Goal: Task Accomplishment & Management: Manage account settings

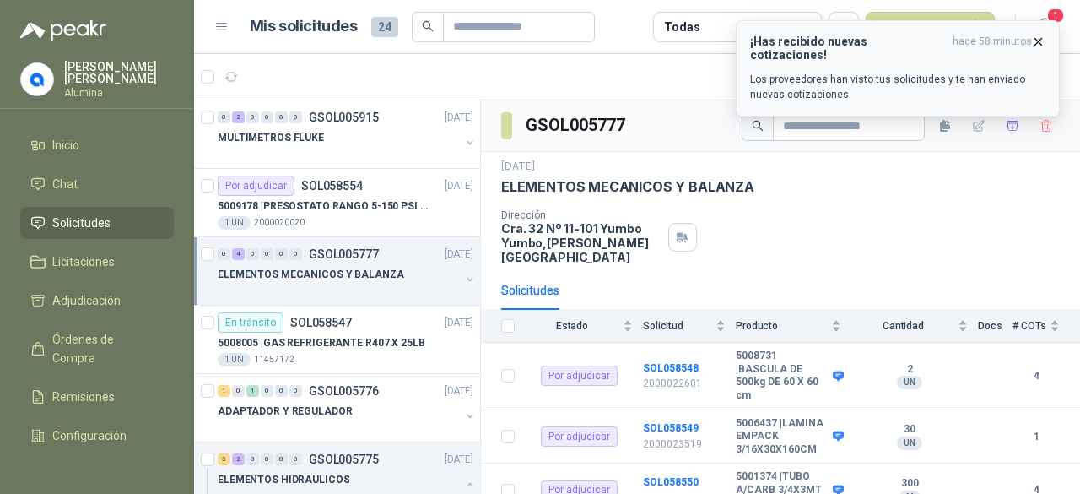
scroll to position [645, 0]
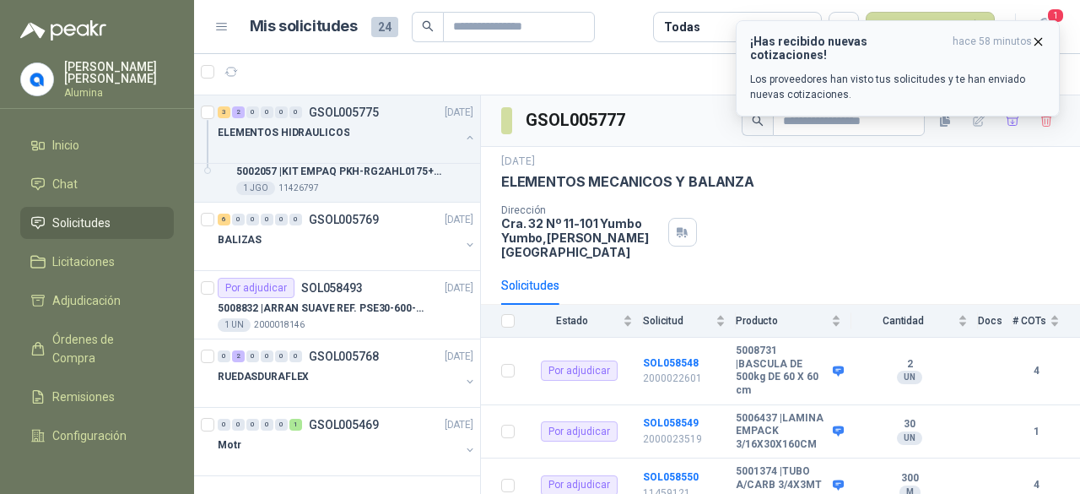
drag, startPoint x: 1033, startPoint y: 40, endPoint x: 1043, endPoint y: 38, distance: 10.3
click at [1033, 40] on icon "button" at bounding box center [1038, 42] width 14 height 14
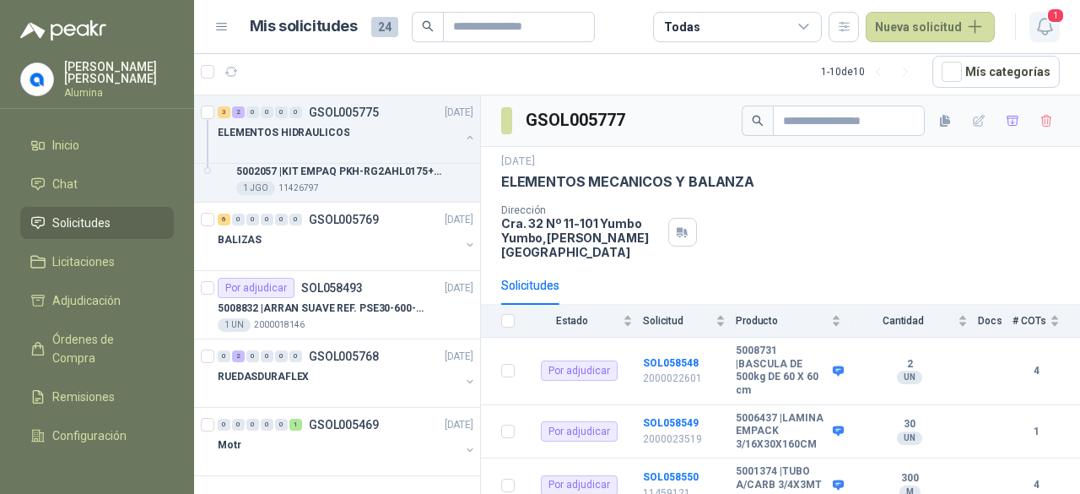
click at [1046, 29] on icon "button" at bounding box center [1044, 26] width 21 height 21
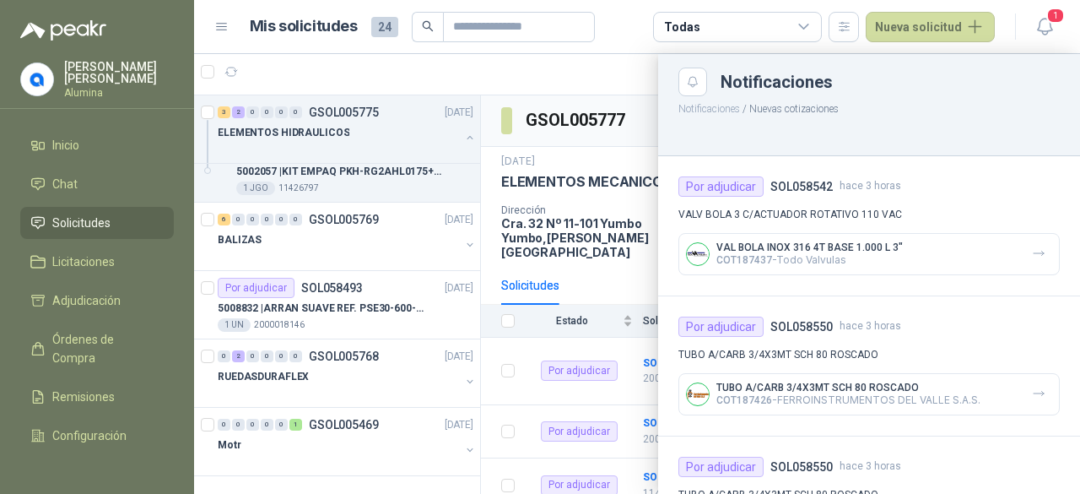
click at [807, 197] on div "Por adjudicar SOL058542 hace 3 horas VALV BOLA 3 C/ACTUADOR ROTATIVO 110 VAC VA…" at bounding box center [869, 226] width 422 height 140
click at [787, 265] on p "COT187437 - Todo Valvulas" at bounding box center [809, 259] width 186 height 13
click at [784, 259] on p "COT187437 - Todo Valvulas" at bounding box center [809, 259] width 186 height 13
click at [1050, 11] on span "1" at bounding box center [1055, 16] width 19 height 16
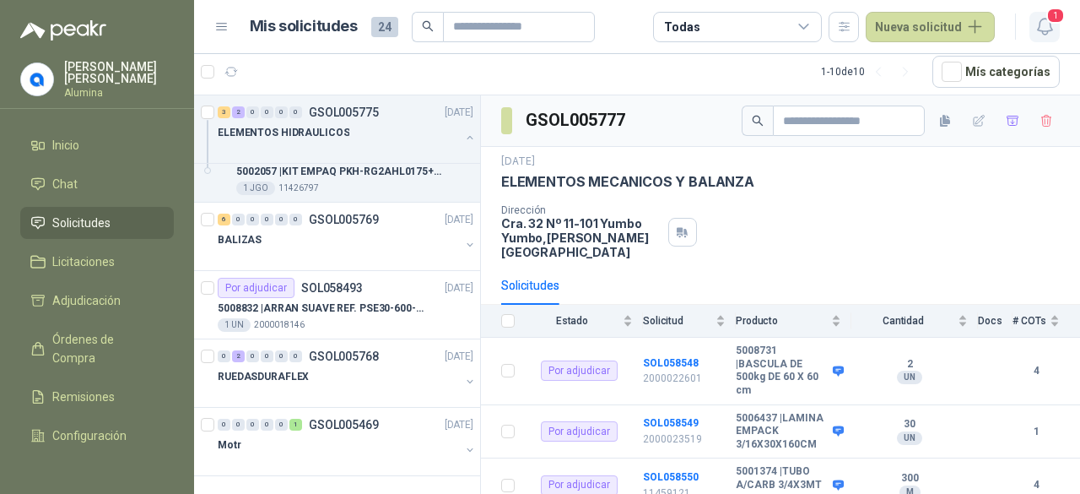
click at [1050, 16] on span "1" at bounding box center [1055, 16] width 19 height 16
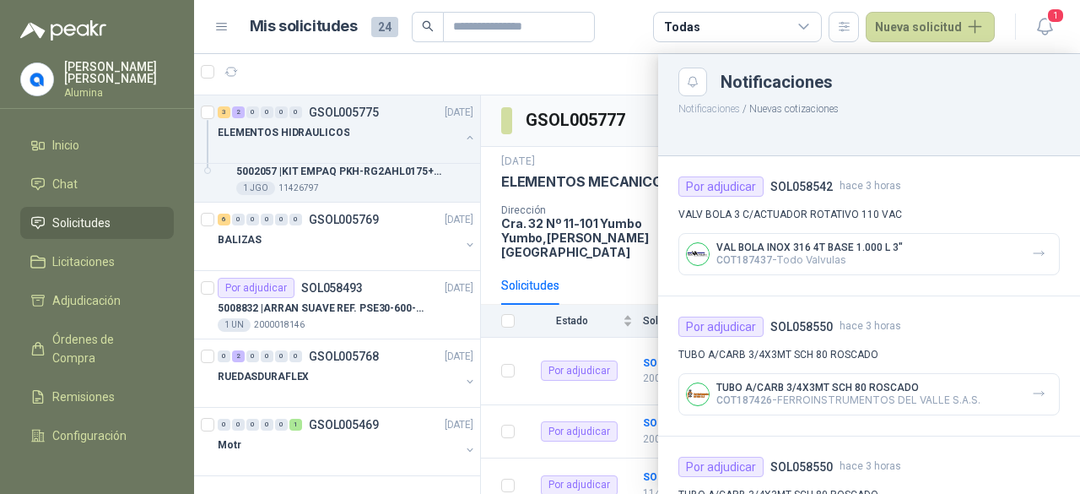
click at [846, 111] on p "Notificaciones / Nuevas cotizaciones" at bounding box center [869, 106] width 422 height 21
click at [822, 192] on h4 "SOL058542" at bounding box center [801, 186] width 62 height 19
click at [709, 180] on div "Por adjudicar" at bounding box center [720, 186] width 85 height 20
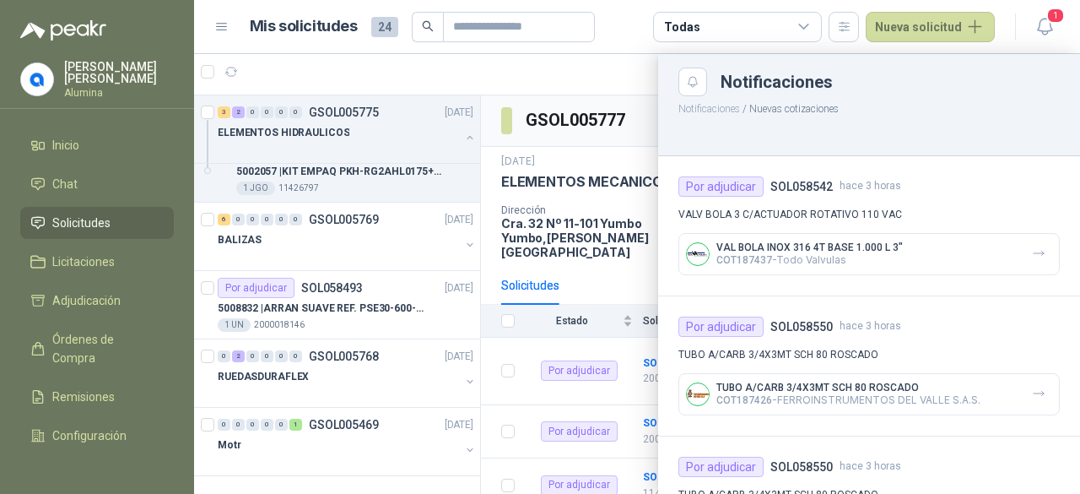
click at [804, 203] on div "Por adjudicar SOL058542 hace 3 horas VALV BOLA 3 C/ACTUADOR ROTATIVO 110 VAC VA…" at bounding box center [869, 226] width 422 height 140
click at [1032, 259] on icon "button" at bounding box center [1039, 253] width 14 height 14
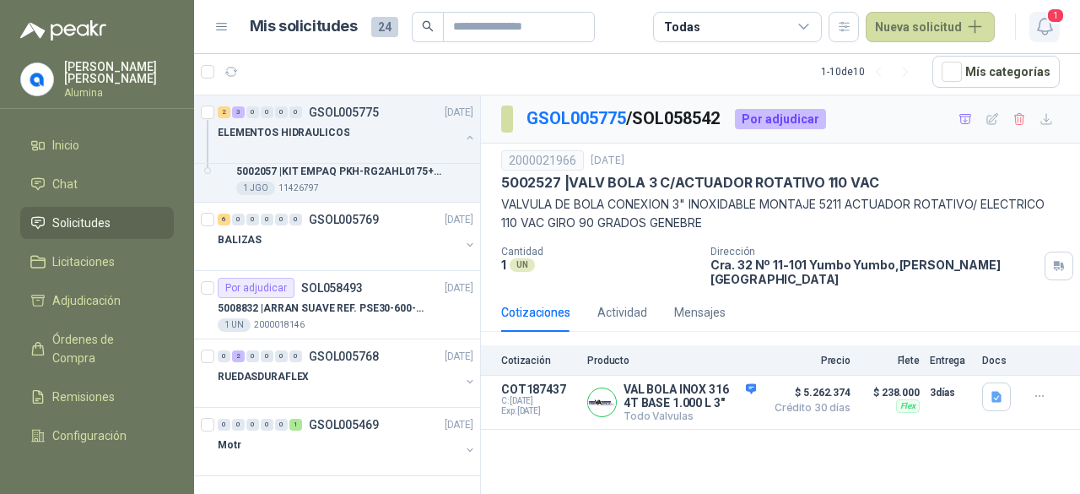
click at [1044, 21] on icon "button" at bounding box center [1044, 26] width 21 height 21
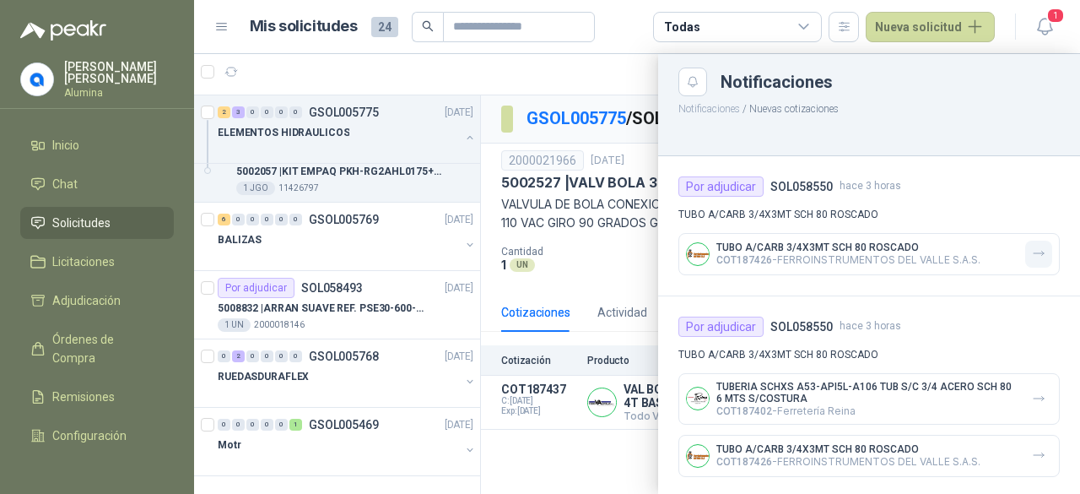
click at [1029, 262] on button "button" at bounding box center [1038, 253] width 27 height 27
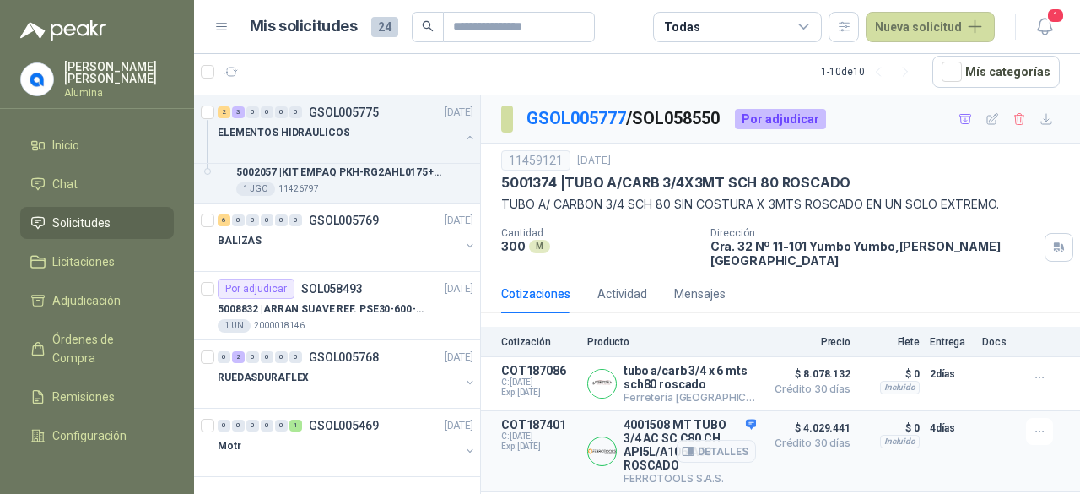
scroll to position [152, 0]
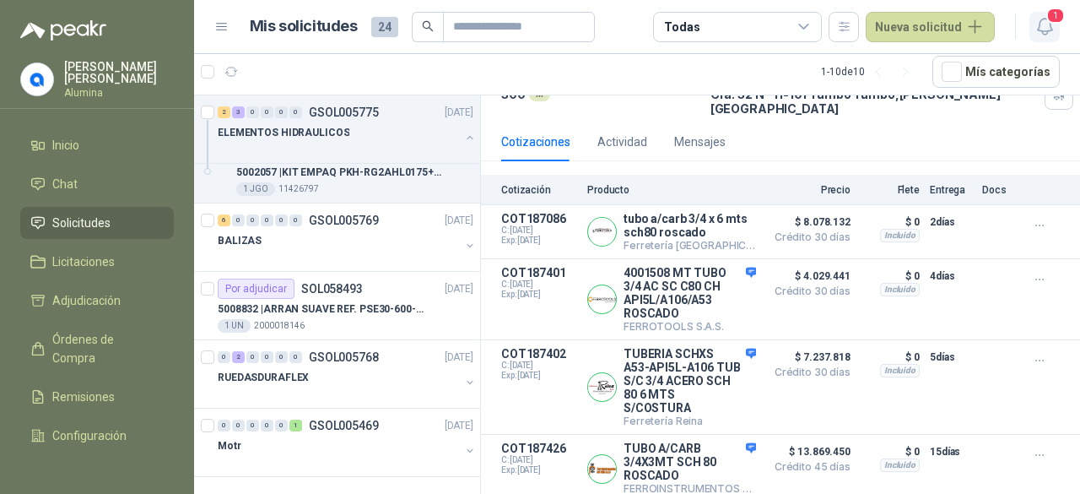
click at [1054, 31] on icon "button" at bounding box center [1044, 26] width 21 height 21
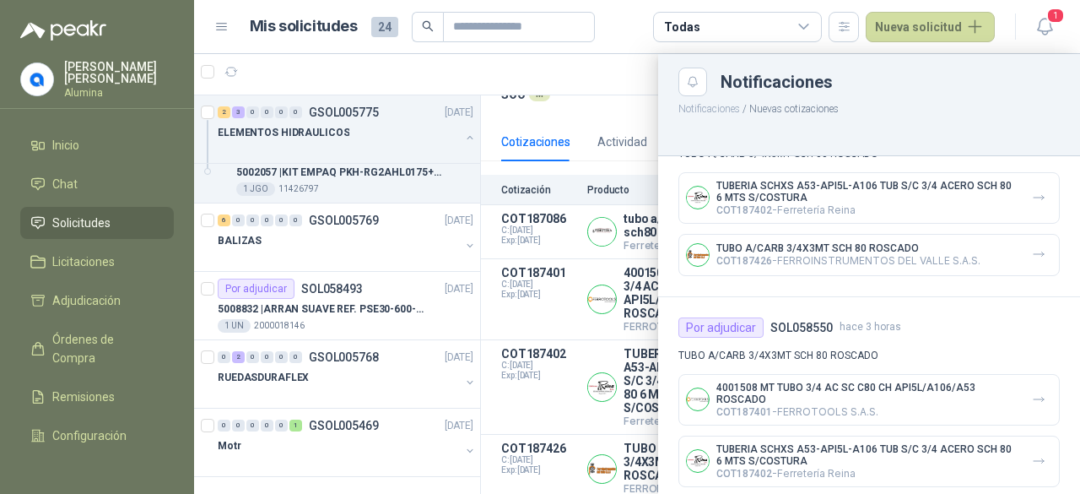
scroll to position [0, 0]
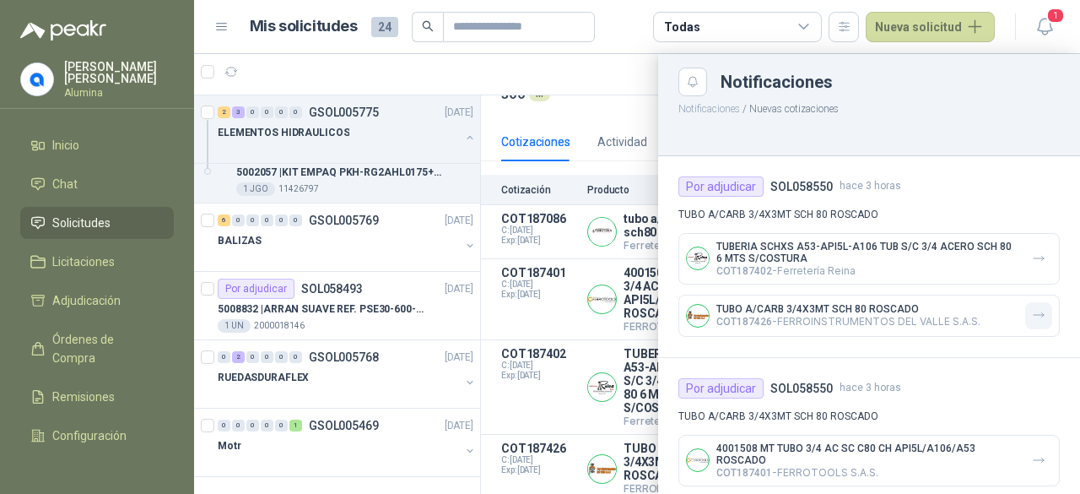
click at [1032, 310] on icon "button" at bounding box center [1039, 315] width 14 height 14
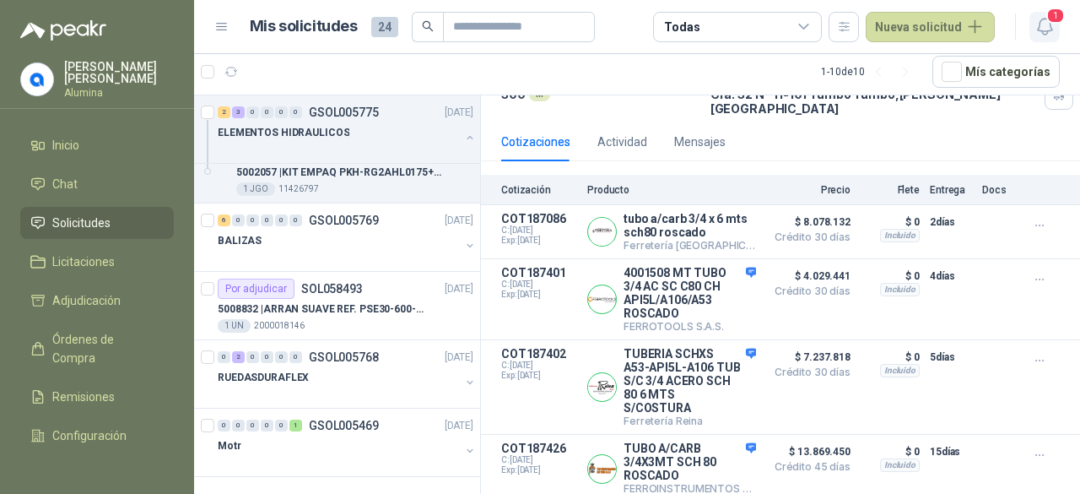
click at [1044, 24] on icon "button" at bounding box center [1044, 26] width 21 height 21
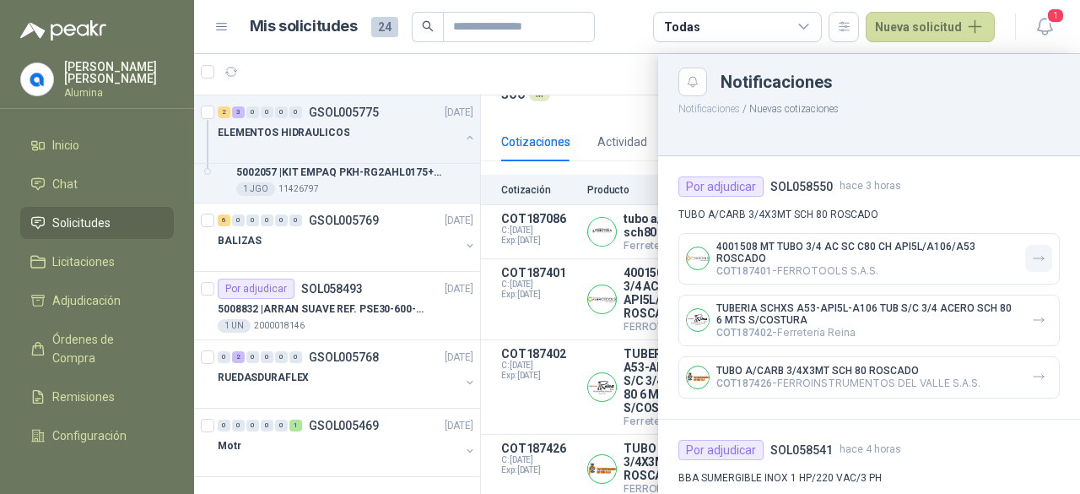
click at [1032, 254] on icon "button" at bounding box center [1039, 258] width 14 height 14
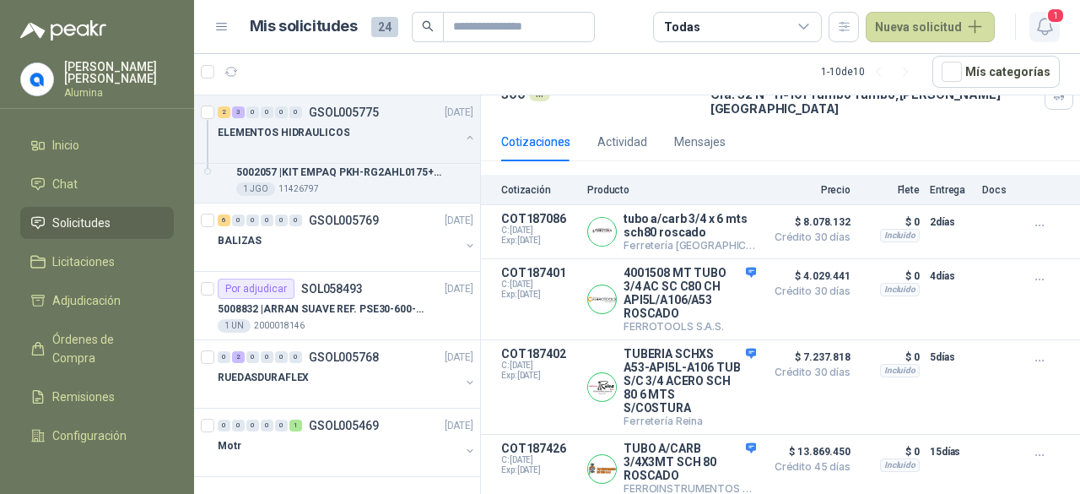
click at [1050, 28] on icon "button" at bounding box center [1044, 27] width 14 height 16
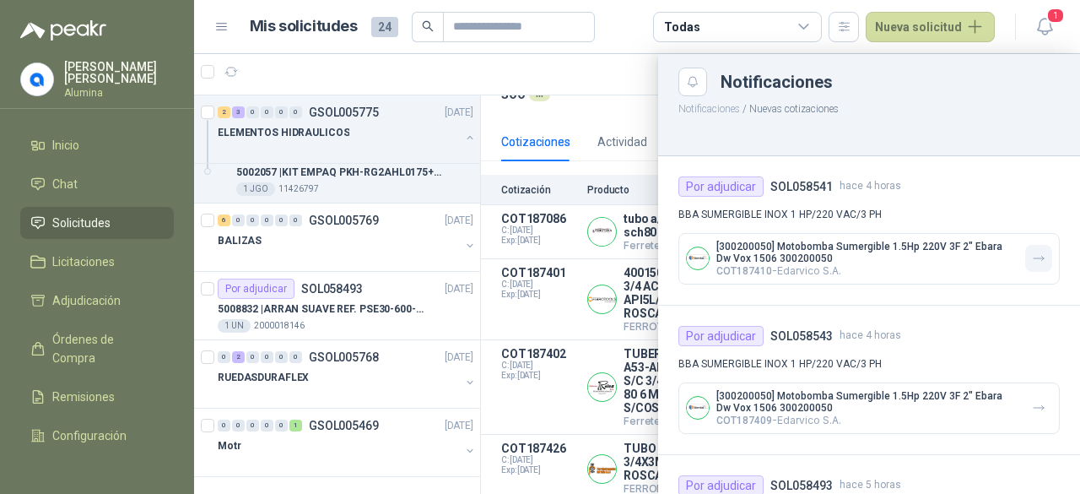
click at [1032, 262] on icon "button" at bounding box center [1039, 258] width 14 height 14
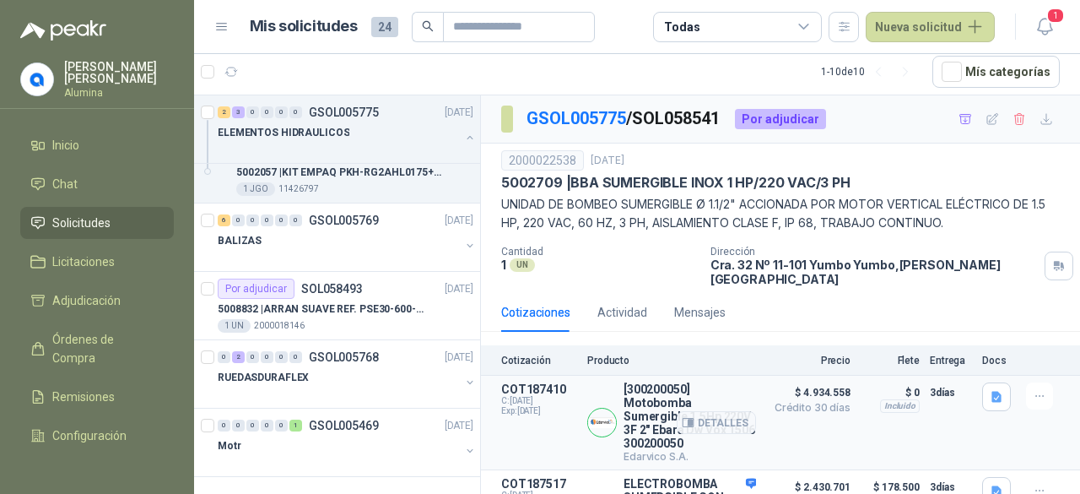
scroll to position [74, 0]
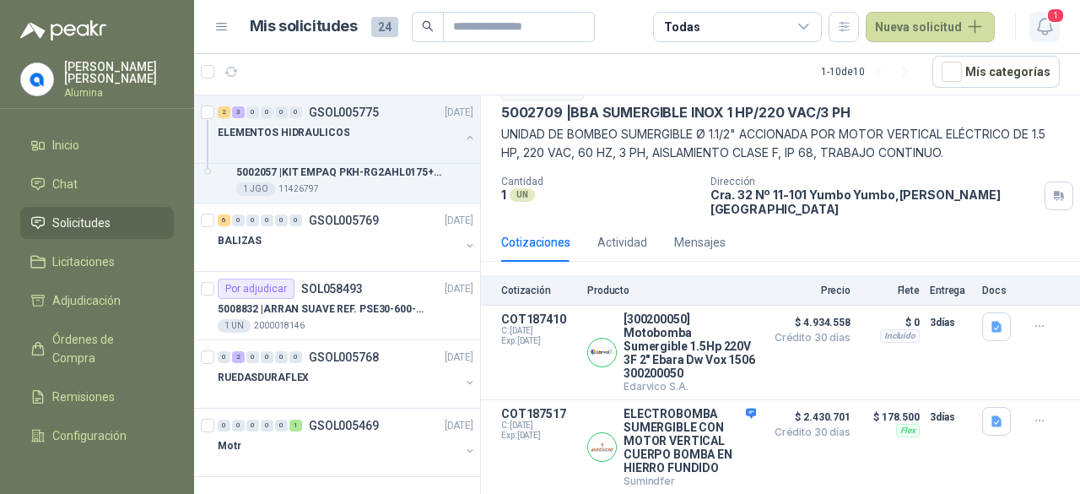
click at [1038, 40] on button "1" at bounding box center [1044, 27] width 30 height 30
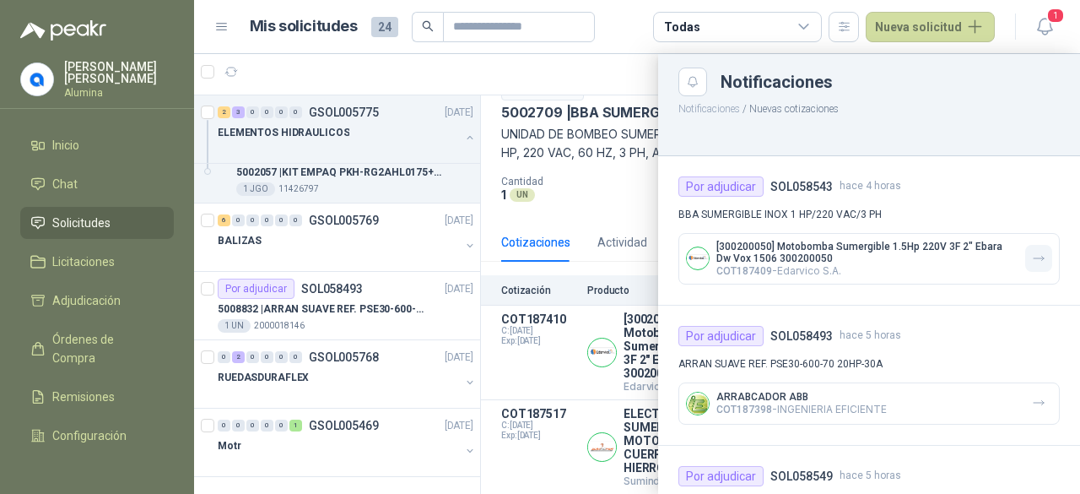
click at [1034, 260] on icon "button" at bounding box center [1039, 258] width 10 height 4
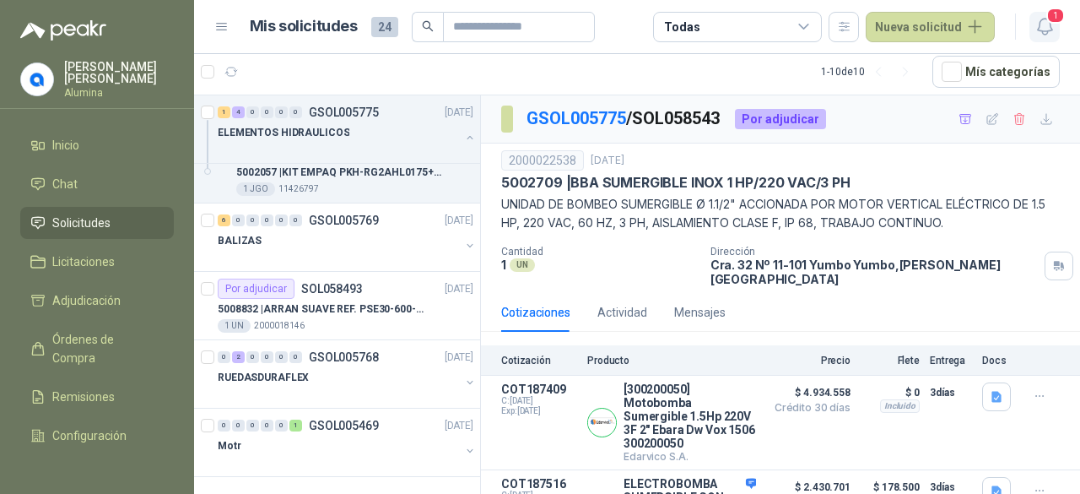
click at [1052, 20] on span "1" at bounding box center [1055, 16] width 19 height 16
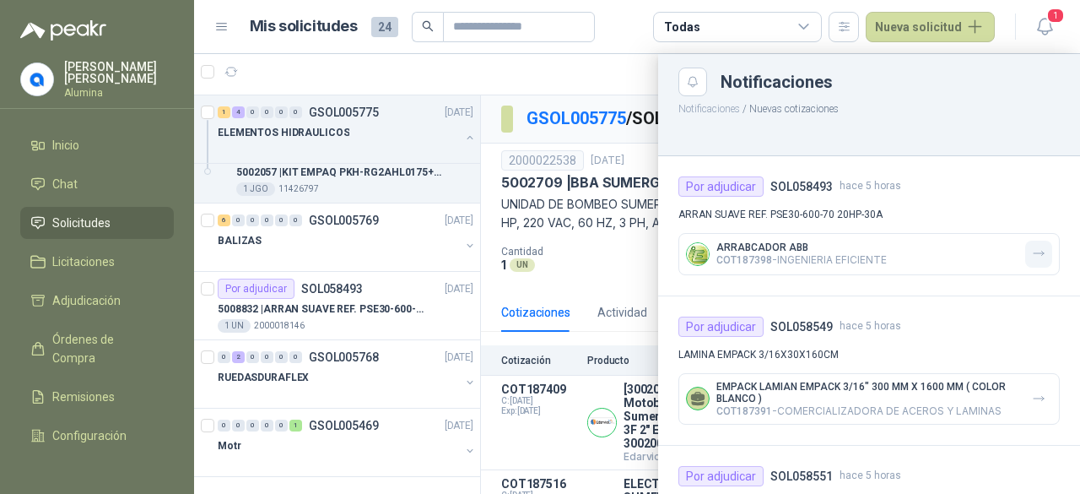
click at [1037, 261] on button "button" at bounding box center [1038, 253] width 27 height 27
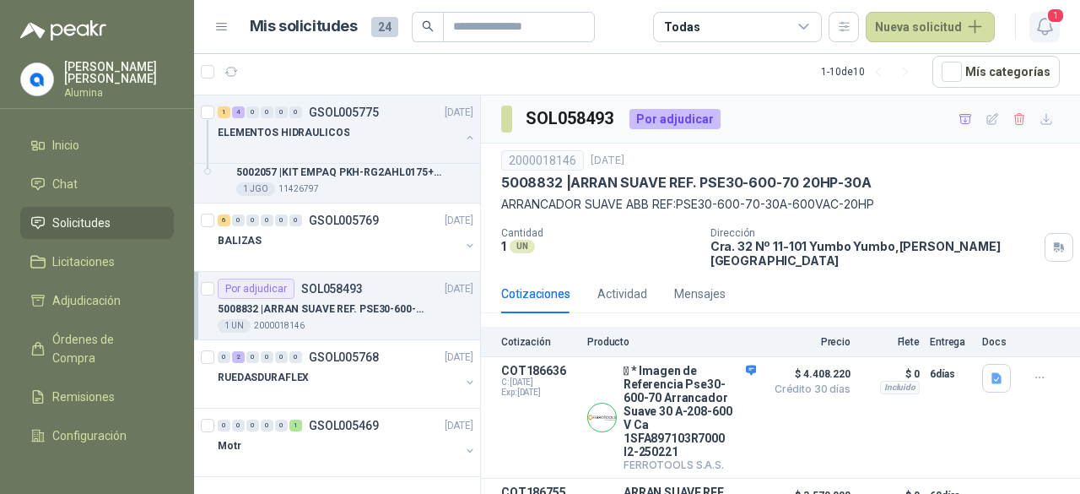
click at [1049, 28] on icon "button" at bounding box center [1044, 26] width 21 height 21
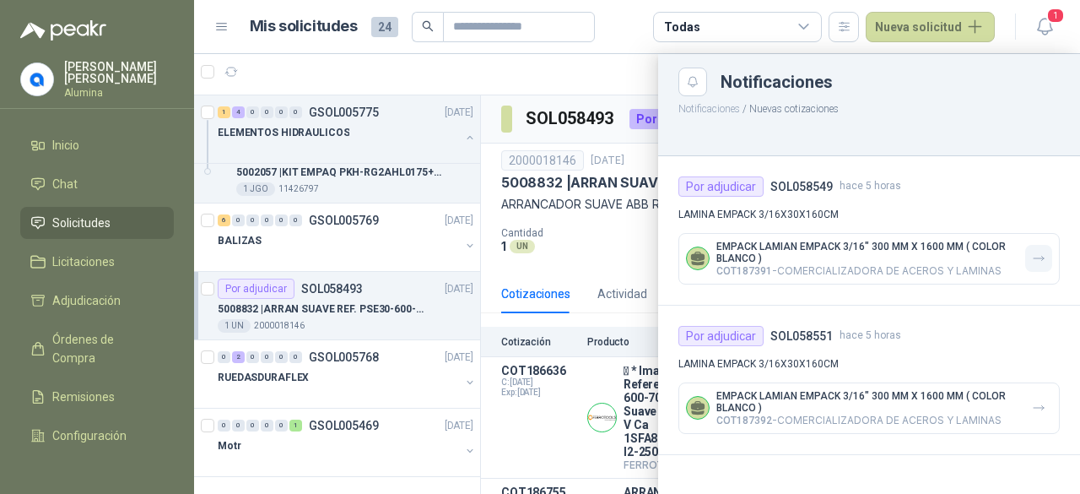
click at [1034, 247] on button "button" at bounding box center [1038, 258] width 27 height 27
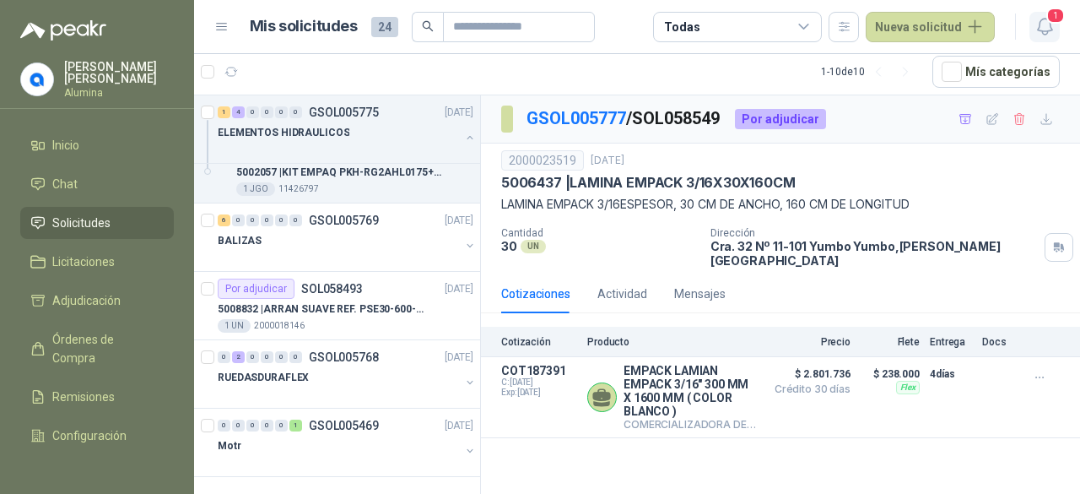
click at [1056, 13] on span "1" at bounding box center [1055, 16] width 19 height 16
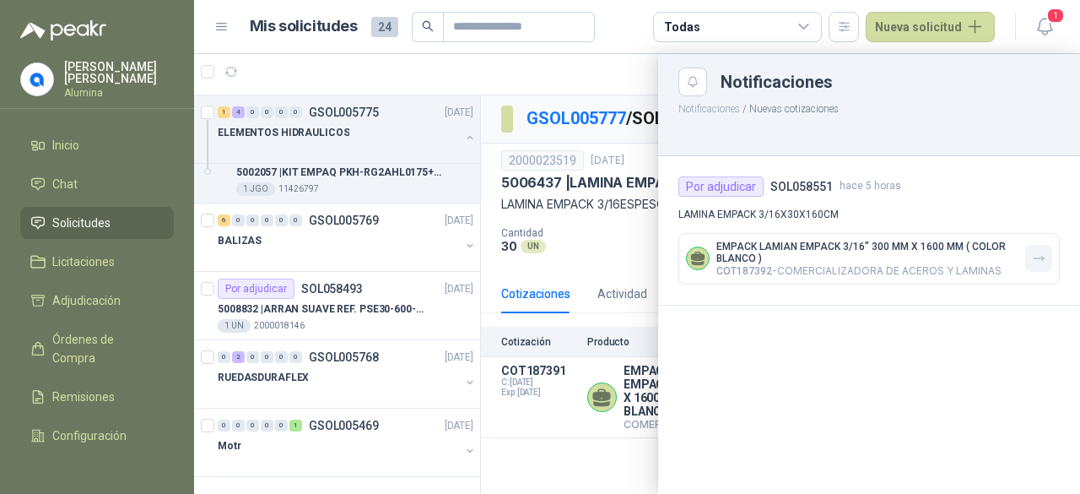
click at [1035, 248] on button "button" at bounding box center [1038, 258] width 27 height 27
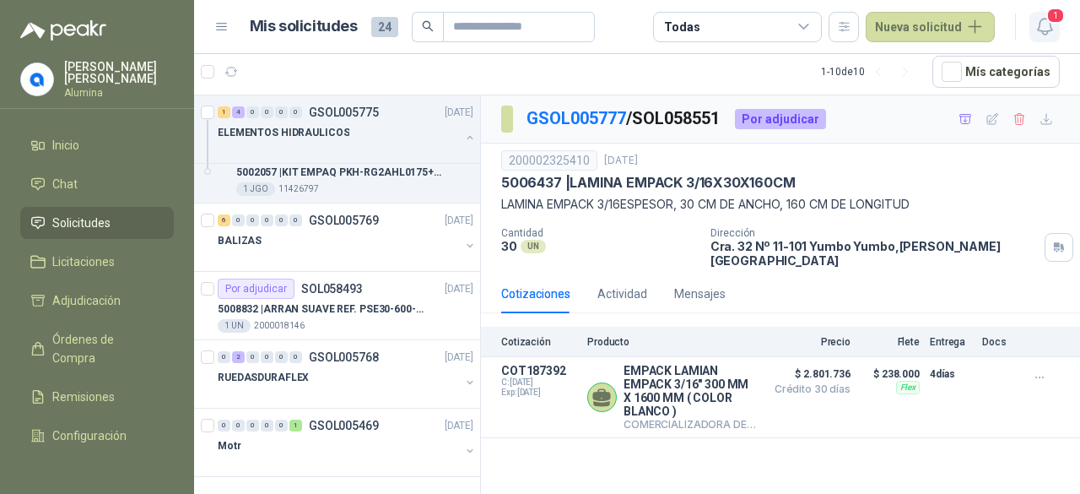
click at [1036, 26] on icon "button" at bounding box center [1044, 26] width 21 height 21
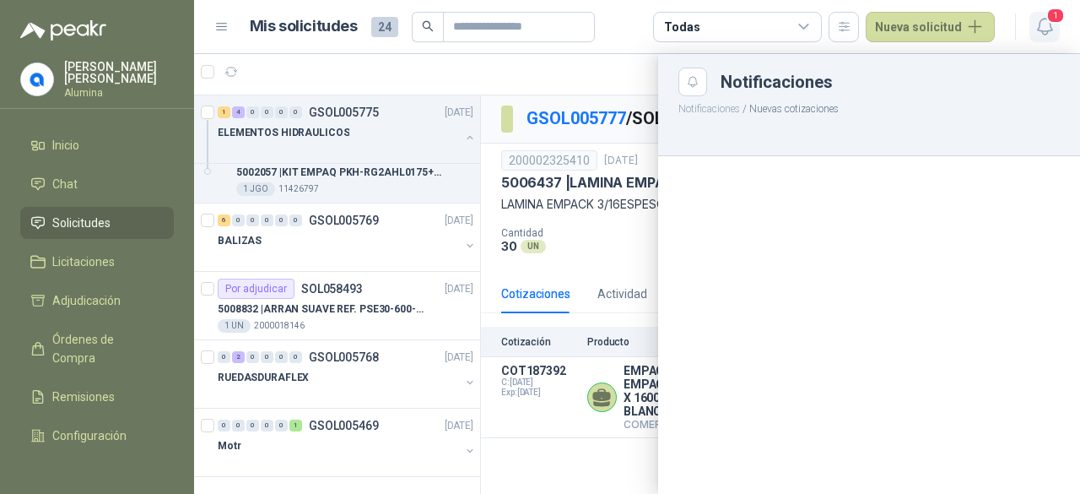
click at [1044, 21] on icon "button" at bounding box center [1044, 26] width 21 height 21
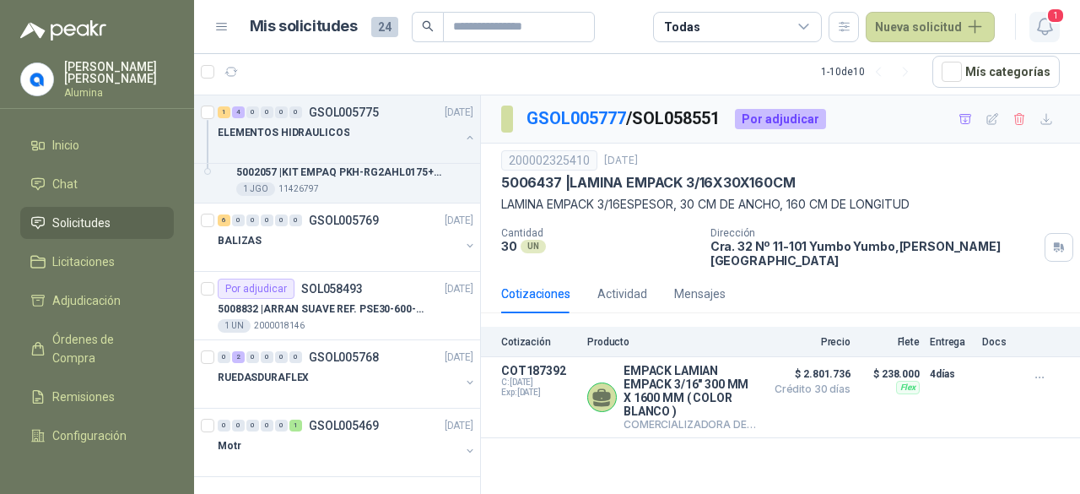
click at [1044, 21] on icon "button" at bounding box center [1044, 26] width 21 height 21
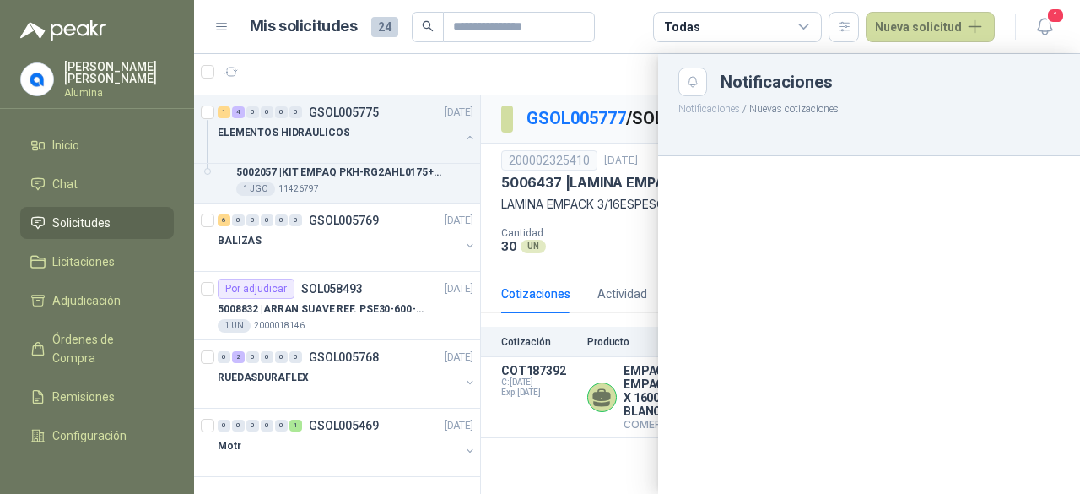
click at [896, 96] on p "Notificaciones / Nuevas cotizaciones" at bounding box center [869, 106] width 422 height 21
click at [1046, 34] on icon "button" at bounding box center [1044, 27] width 14 height 16
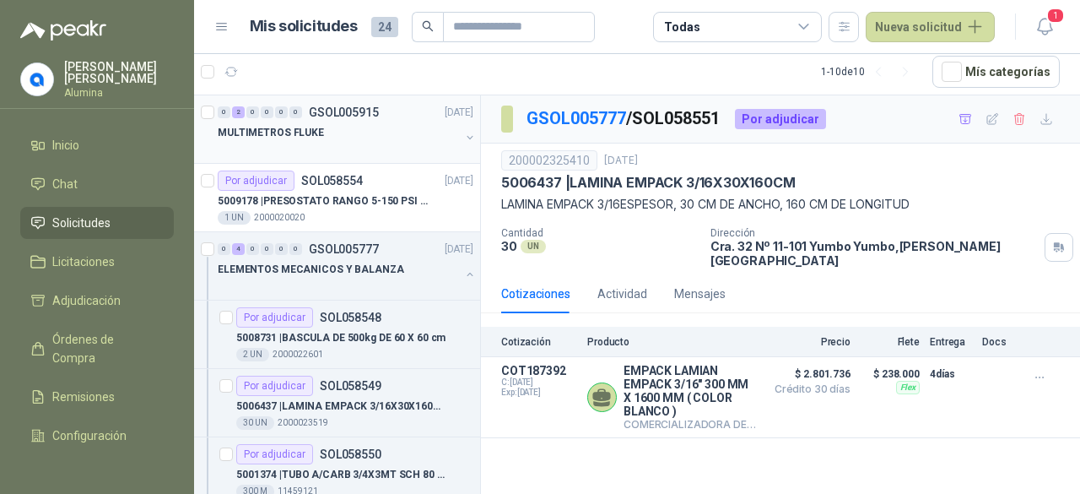
click at [463, 131] on button "button" at bounding box center [469, 137] width 13 height 13
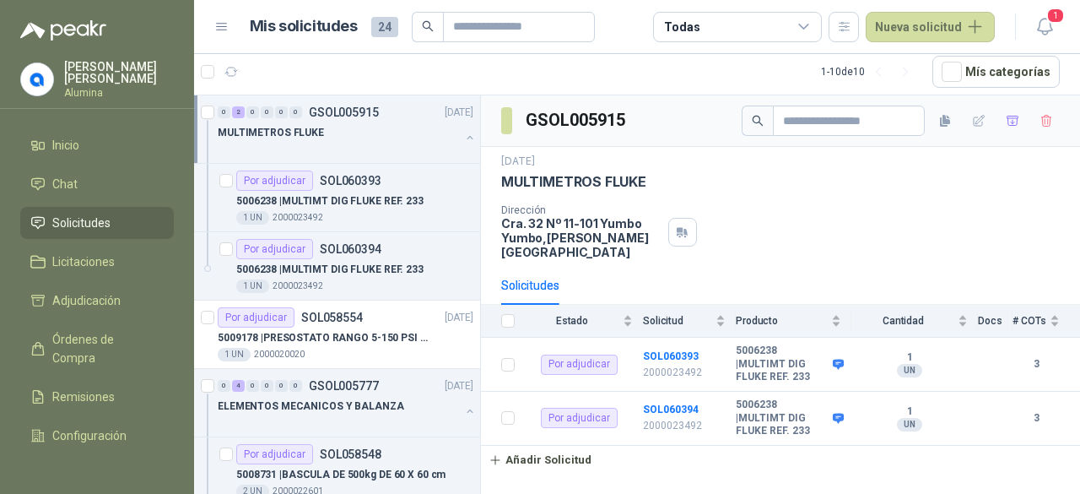
click at [463, 136] on button "button" at bounding box center [469, 137] width 13 height 13
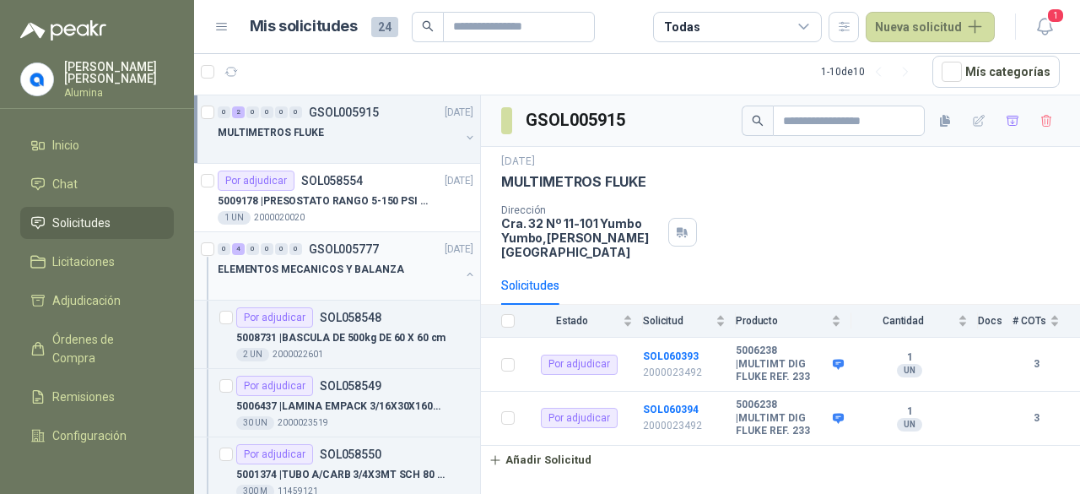
click at [463, 273] on button "button" at bounding box center [469, 273] width 13 height 13
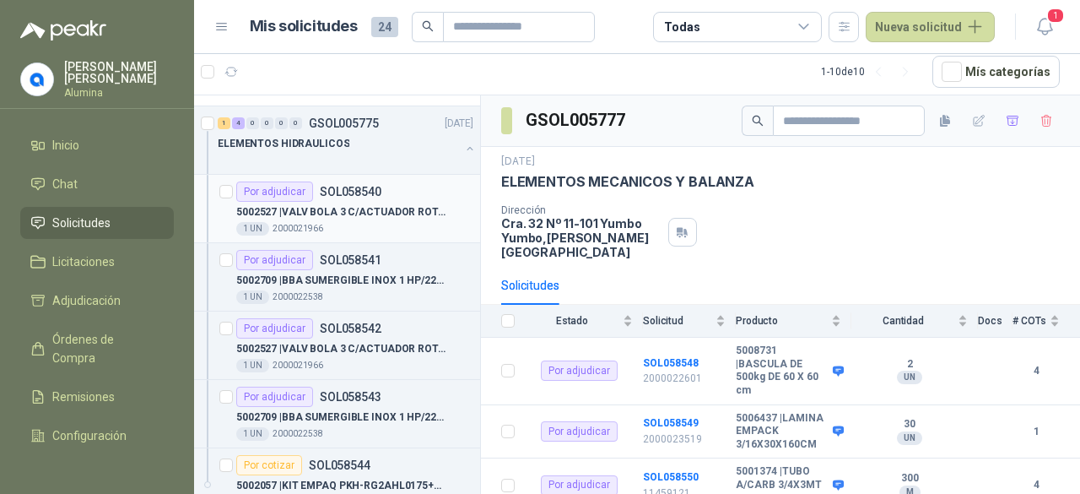
scroll to position [253, 0]
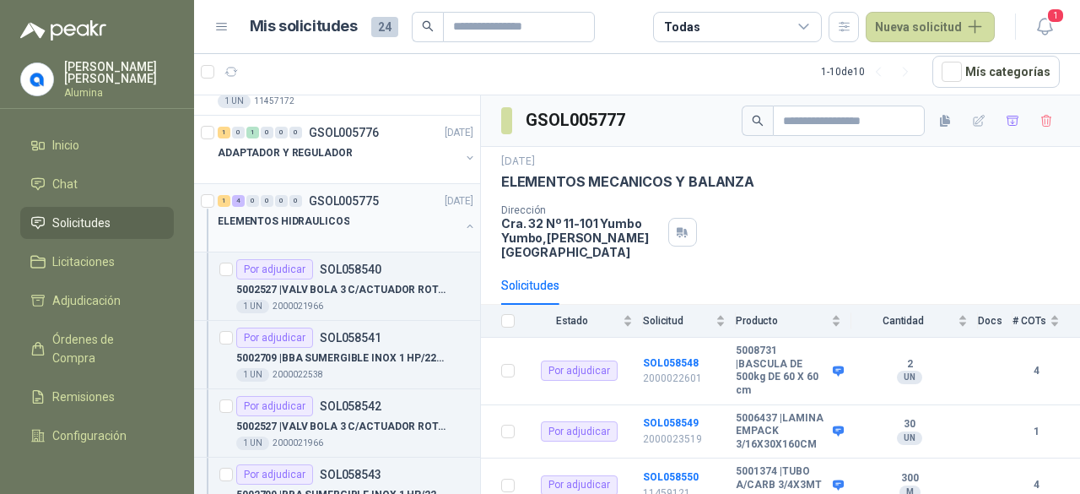
click at [463, 226] on button "button" at bounding box center [469, 225] width 13 height 13
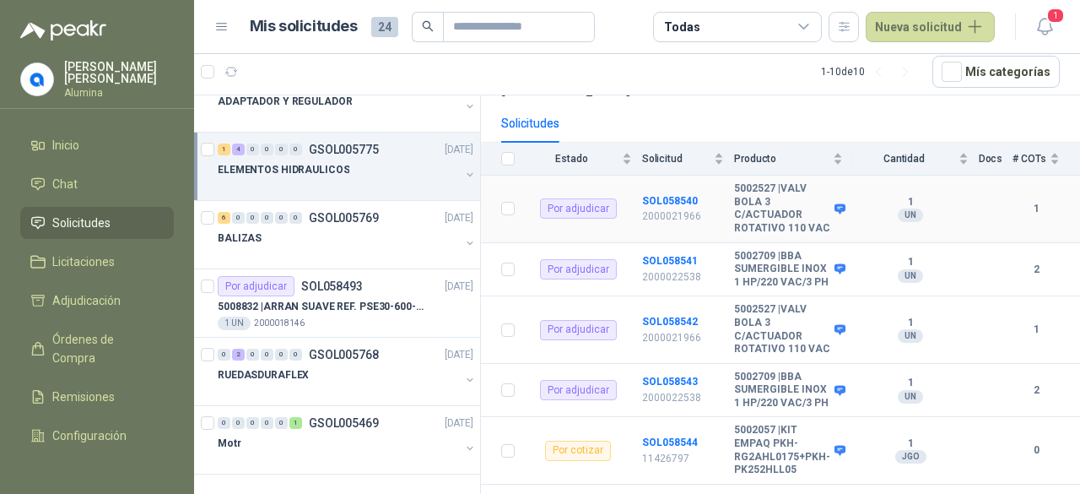
scroll to position [163, 0]
click at [1053, 14] on span "1" at bounding box center [1055, 16] width 19 height 16
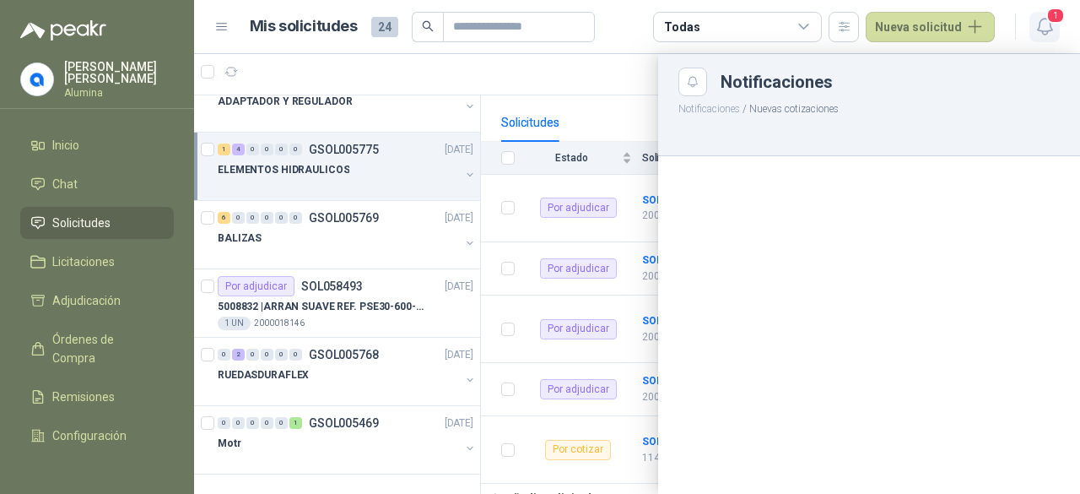
click at [1043, 24] on icon "button" at bounding box center [1044, 26] width 21 height 21
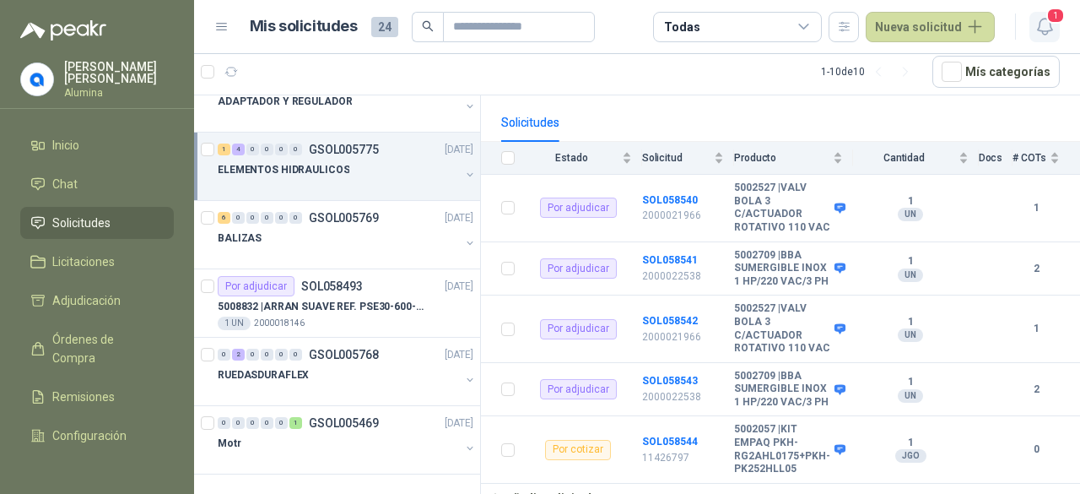
click at [1043, 24] on icon "button" at bounding box center [1044, 26] width 21 height 21
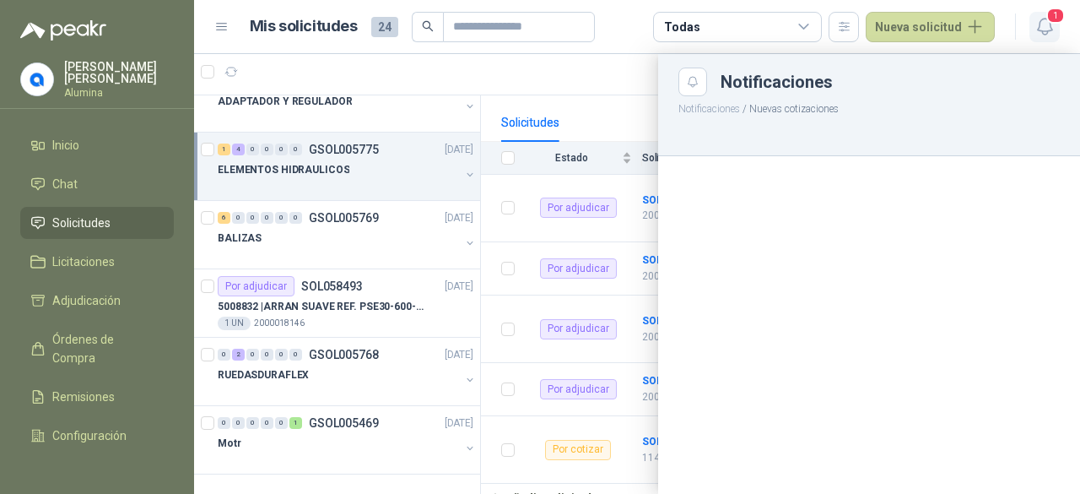
click at [1043, 24] on icon "button" at bounding box center [1044, 26] width 21 height 21
